Goal: Task Accomplishment & Management: Use online tool/utility

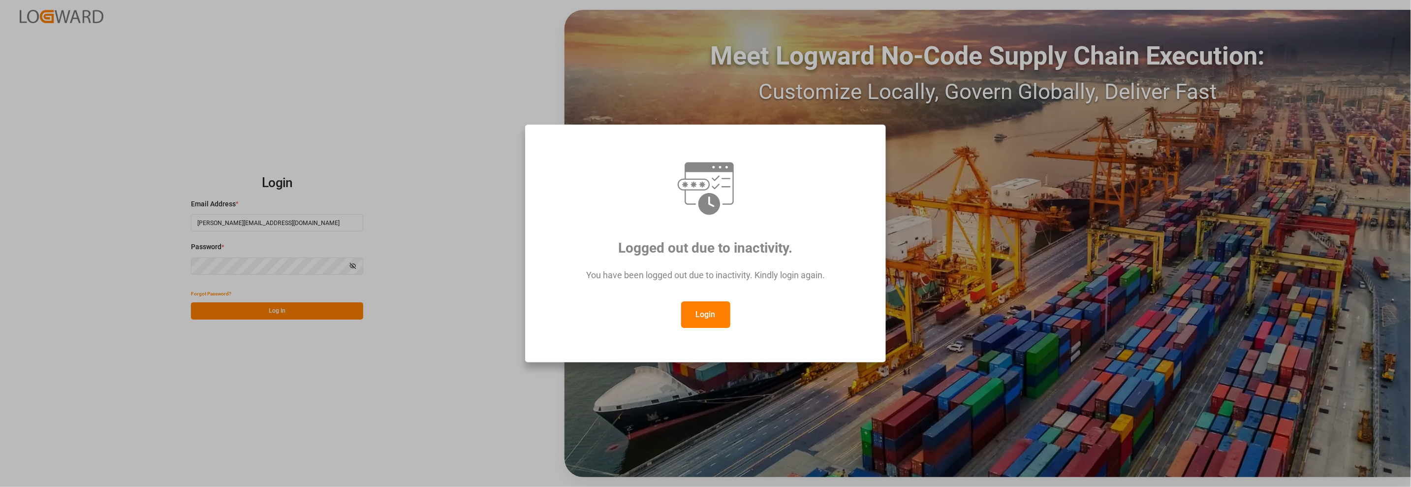
drag, startPoint x: 707, startPoint y: 309, endPoint x: 404, endPoint y: 282, distance: 304.3
click at [706, 309] on button "Login" at bounding box center [705, 314] width 49 height 27
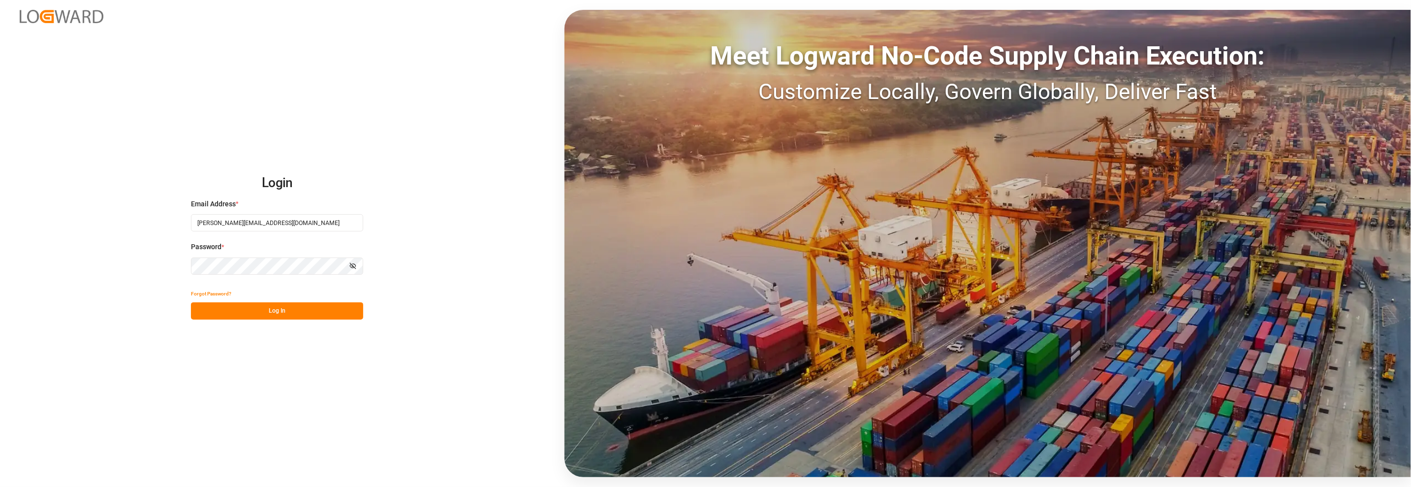
click at [285, 312] on button "Log In" at bounding box center [277, 310] width 172 height 17
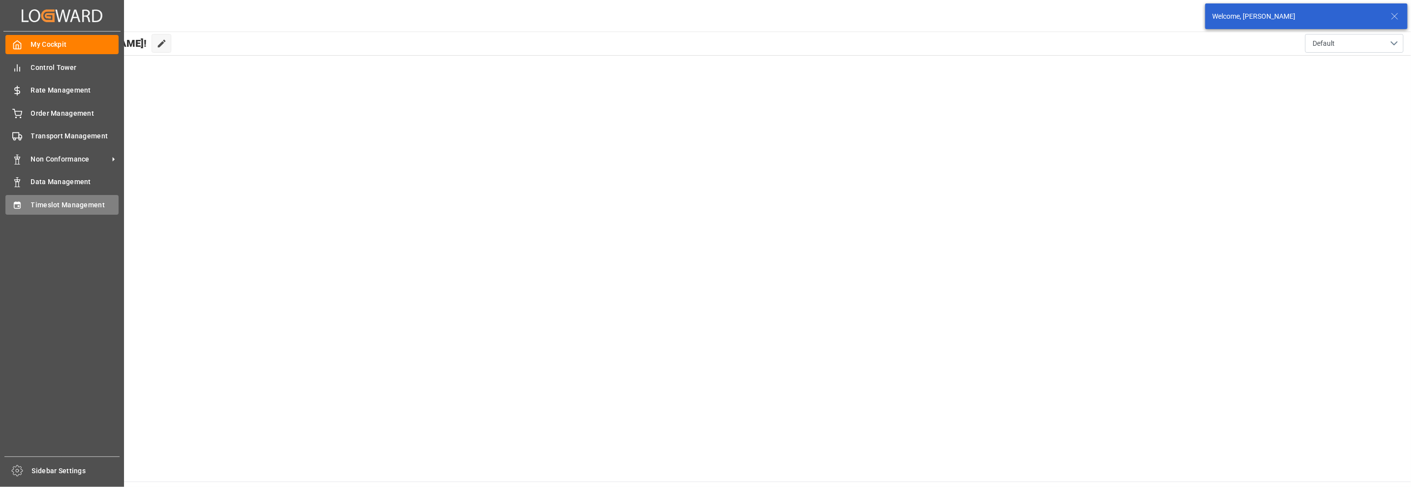
click at [23, 209] on div "Timeslot Management Timeslot Management" at bounding box center [61, 204] width 113 height 19
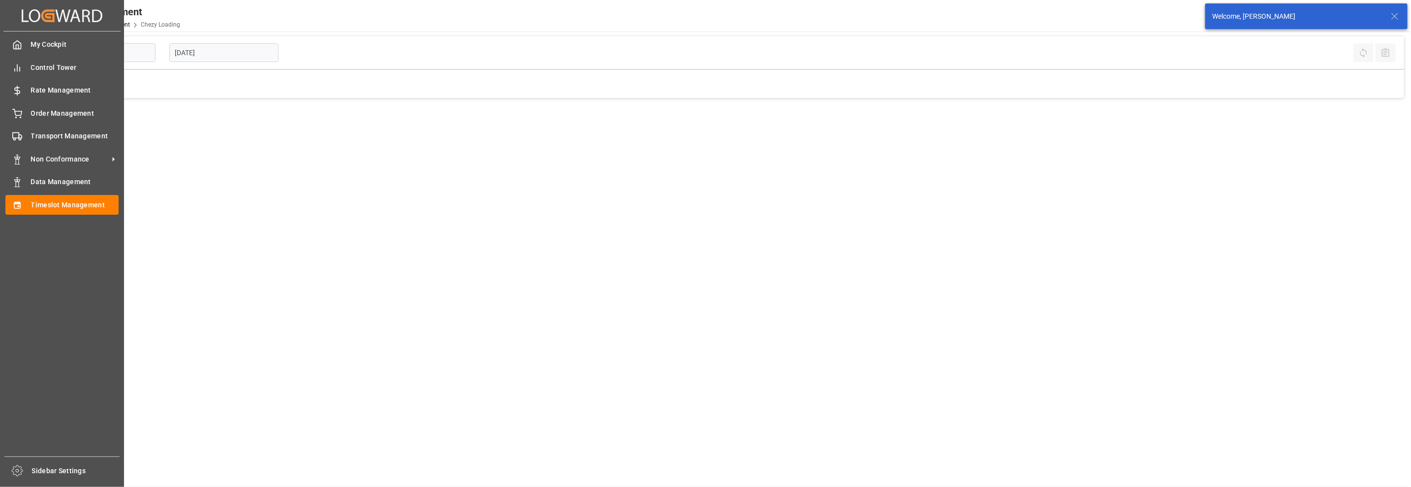
type input "Chezy Loading"
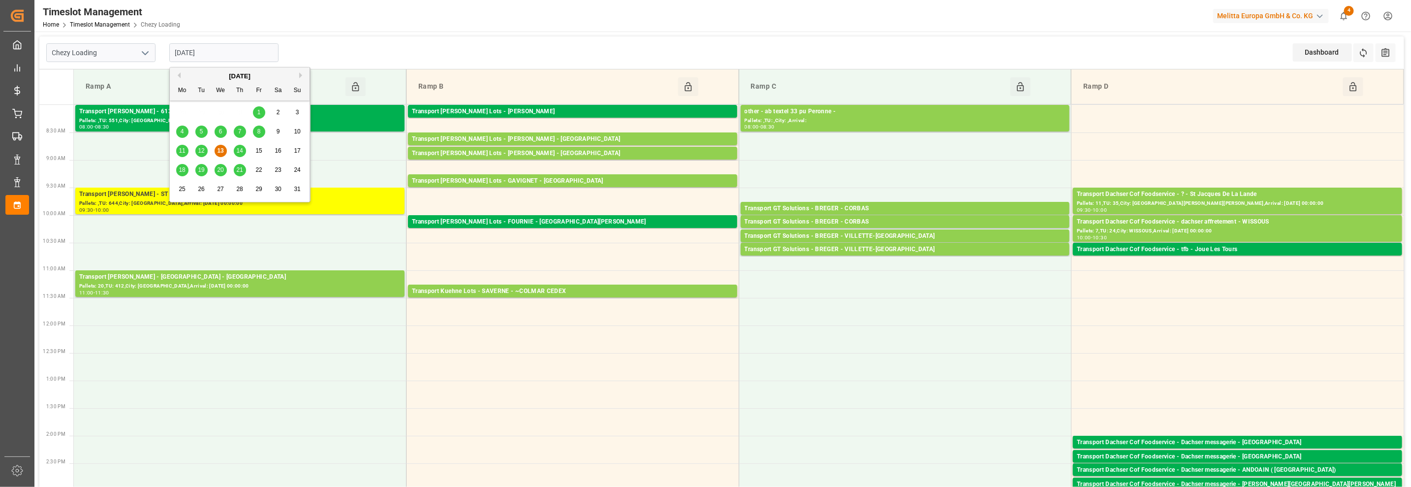
click at [229, 49] on input "[DATE]" at bounding box center [223, 52] width 109 height 19
click at [240, 152] on span "14" at bounding box center [239, 150] width 6 height 7
type input "[DATE]"
